Goal: Task Accomplishment & Management: Complete application form

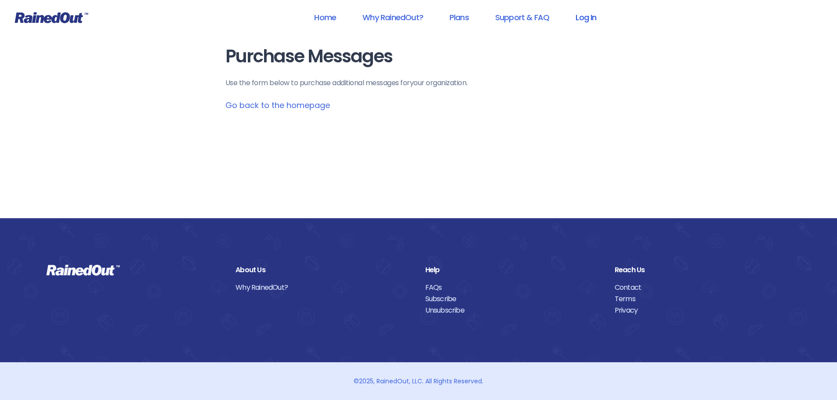
click at [586, 17] on link "Log In" at bounding box center [586, 17] width 44 height 20
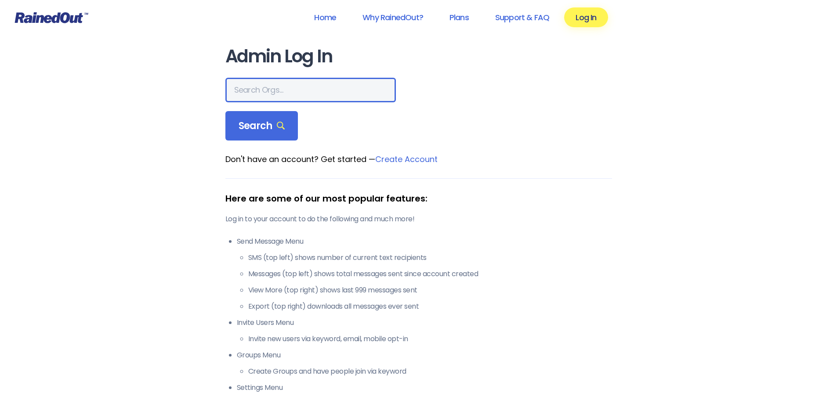
click at [282, 86] on input "text" at bounding box center [310, 90] width 171 height 25
type input "the heights g"
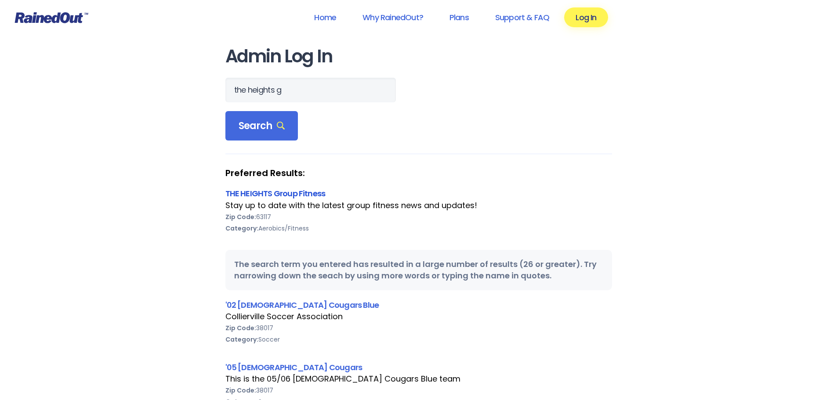
click at [270, 192] on link "THE HEIGHTS Group Fitness" at bounding box center [275, 193] width 100 height 11
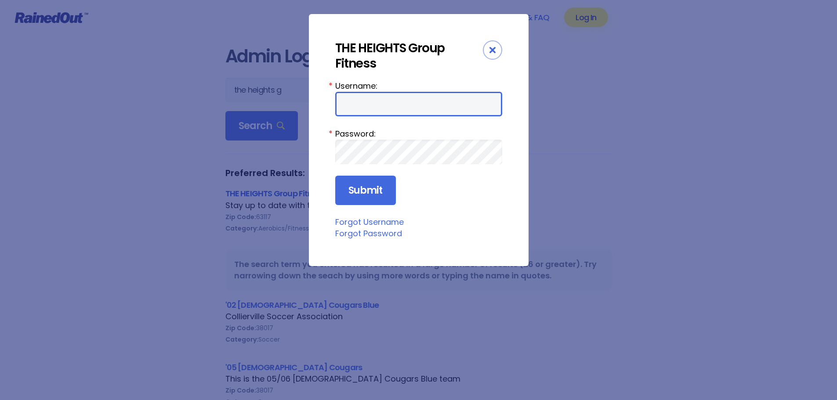
type input "jturek"
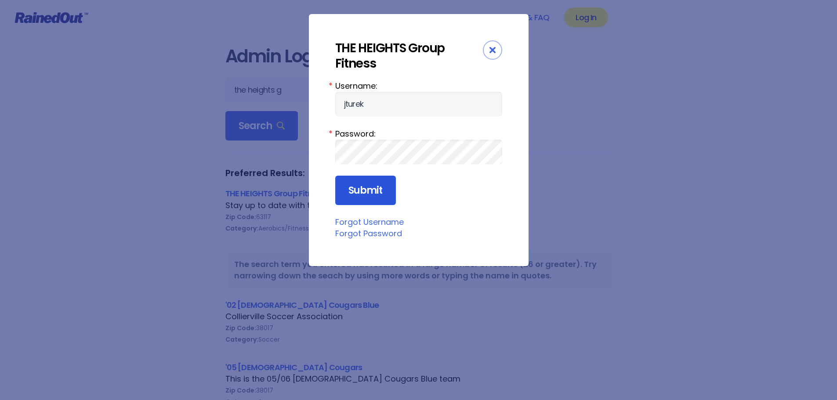
click at [370, 191] on input "Submit" at bounding box center [365, 191] width 61 height 30
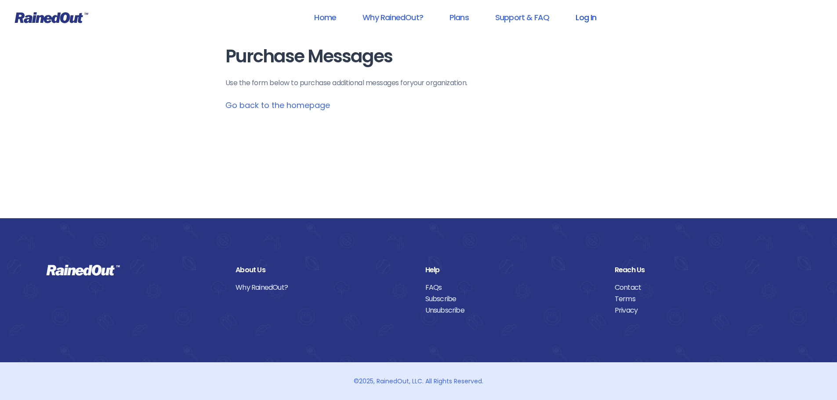
click at [589, 17] on link "Log In" at bounding box center [586, 17] width 44 height 20
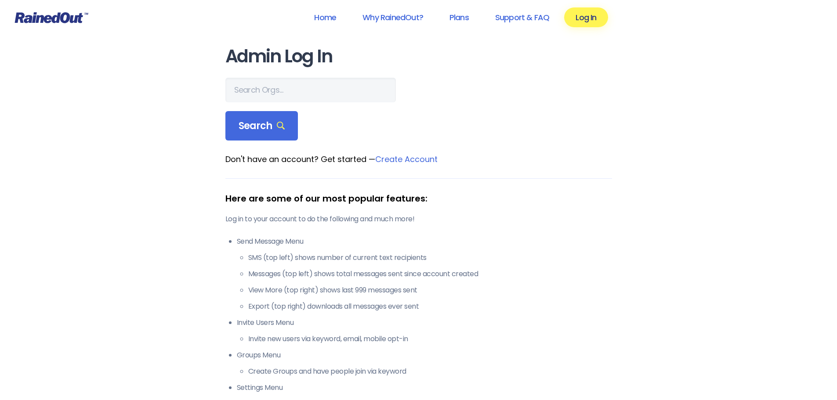
drag, startPoint x: 274, startPoint y: 75, endPoint x: 272, endPoint y: 81, distance: 6.7
click at [274, 79] on main "Admin Log In Search Don't have an account? Get started — Create Account Here ar…" at bounding box center [418, 256] width 387 height 418
click at [269, 84] on input "text" at bounding box center [310, 90] width 171 height 25
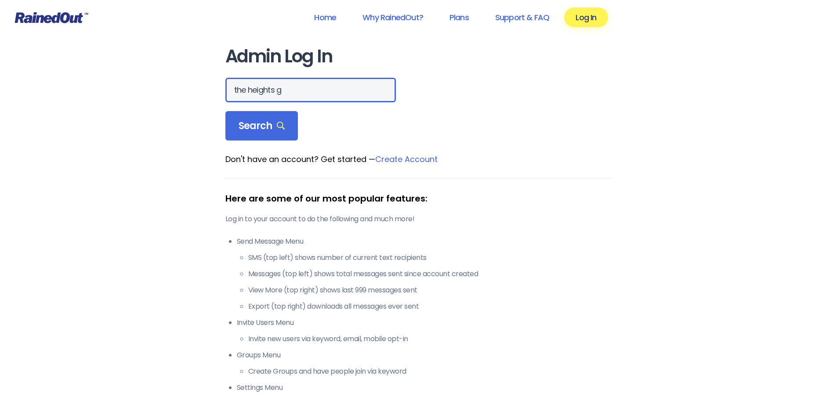
type input "the heights g"
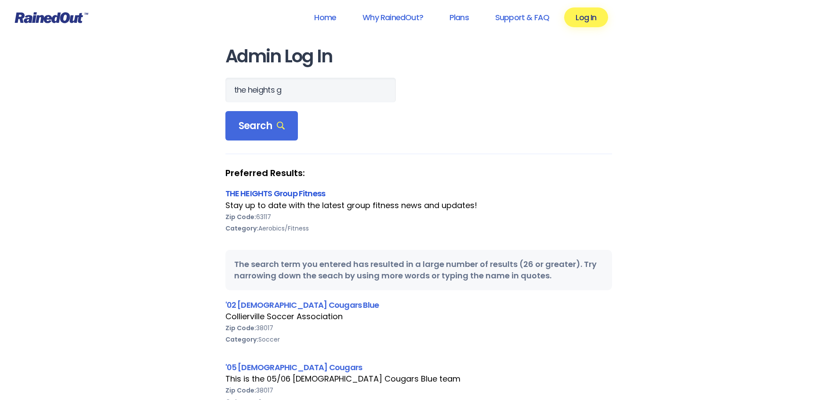
click at [262, 193] on link "THE HEIGHTS Group Fitness" at bounding box center [275, 193] width 100 height 11
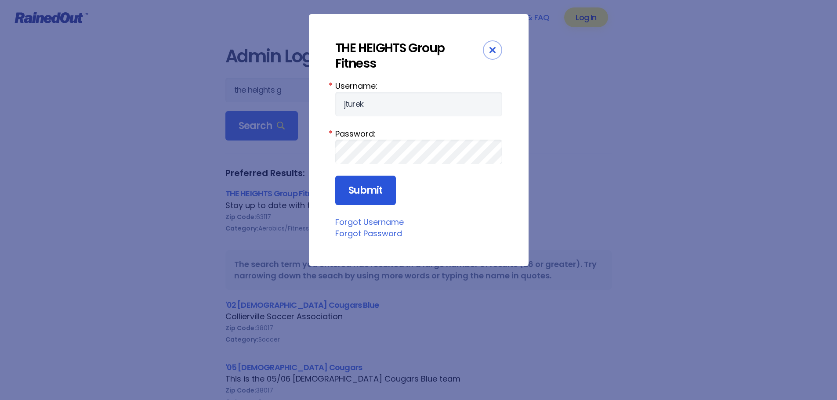
click at [358, 187] on input "Submit" at bounding box center [365, 191] width 61 height 30
